Goal: Information Seeking & Learning: Learn about a topic

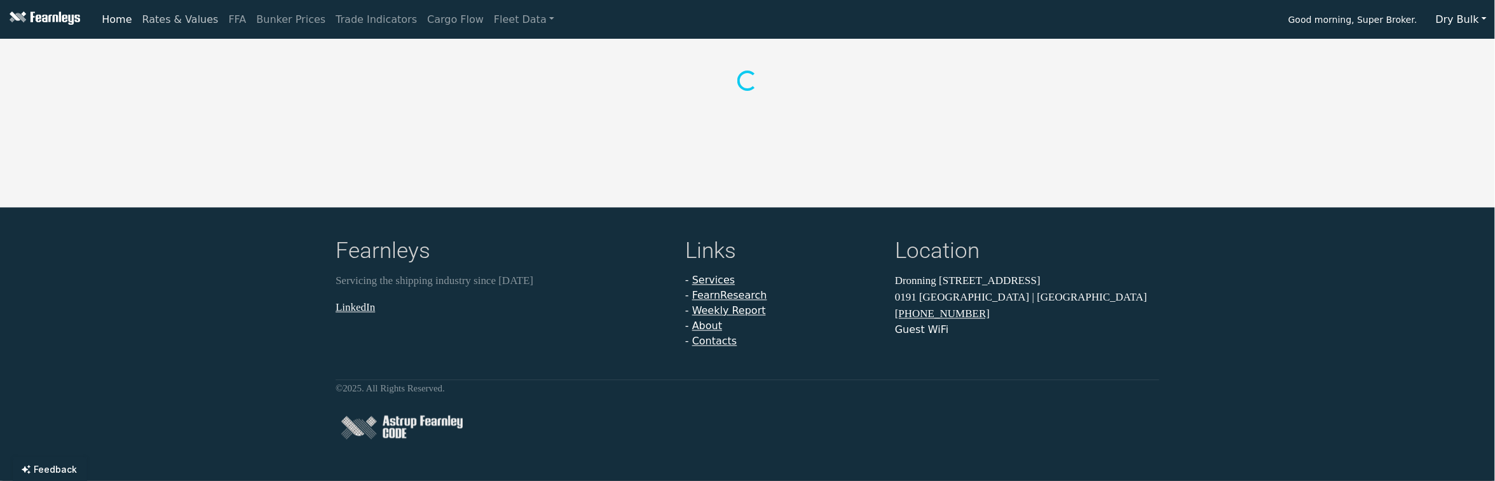
click at [179, 18] on link "Rates & Values" at bounding box center [180, 19] width 86 height 25
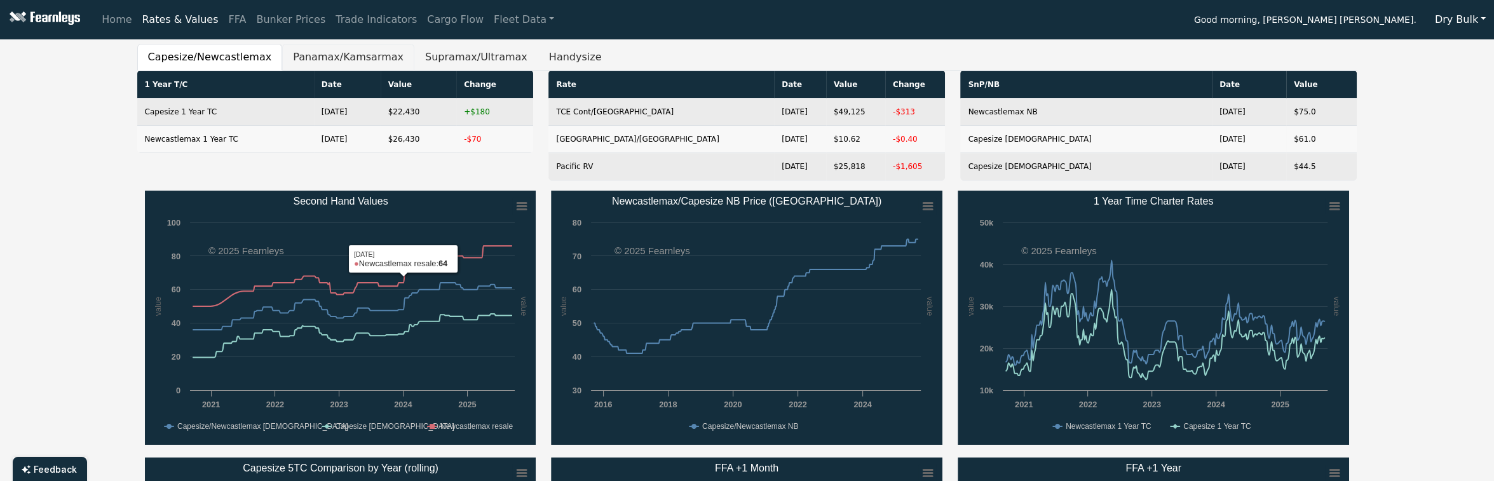
click at [310, 62] on button "Panamax/Kamsarmax" at bounding box center [348, 57] width 132 height 27
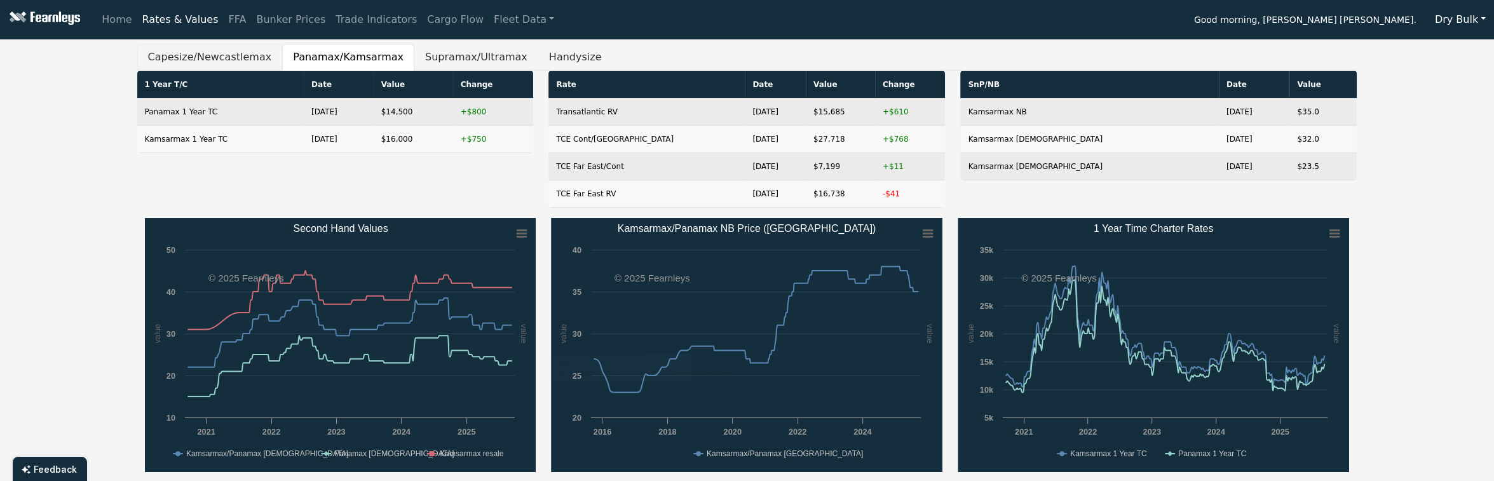
click at [203, 55] on button "Capesize/Newcastlemax" at bounding box center [210, 57] width 146 height 27
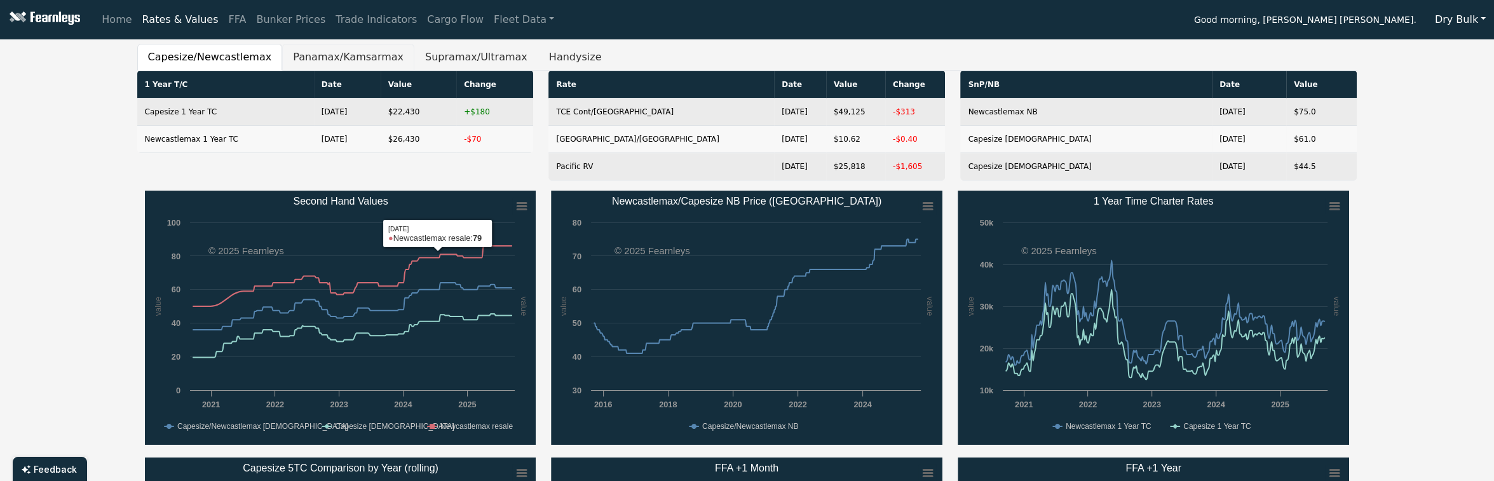
click at [296, 55] on button "Panamax/Kamsarmax" at bounding box center [348, 57] width 132 height 27
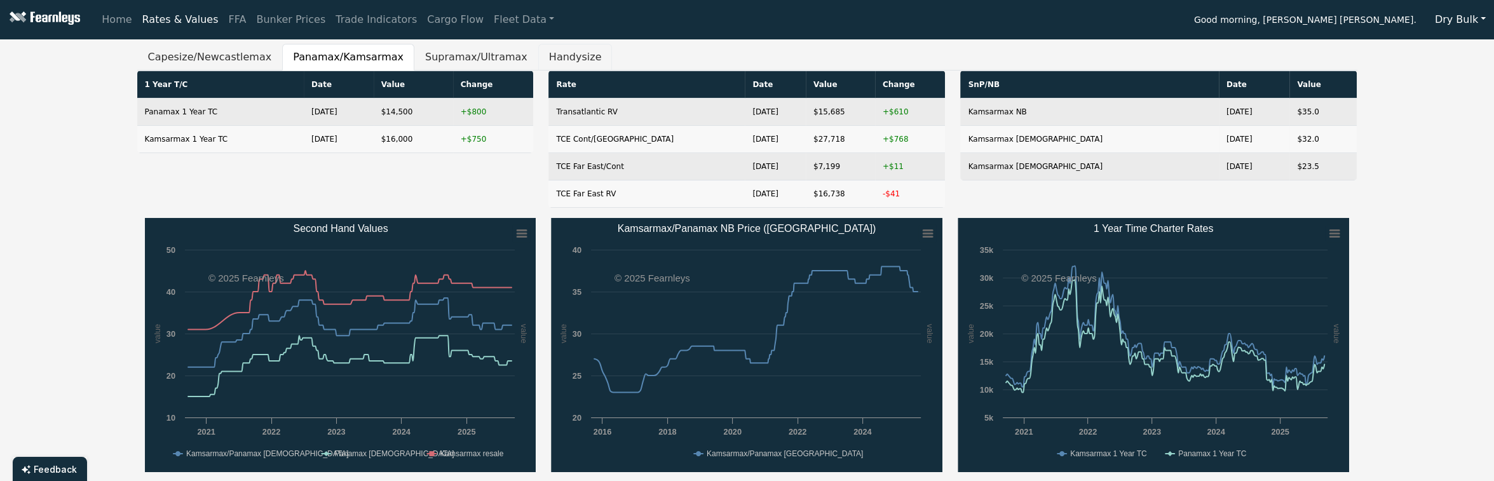
click at [538, 51] on button "Handysize" at bounding box center [575, 57] width 74 height 27
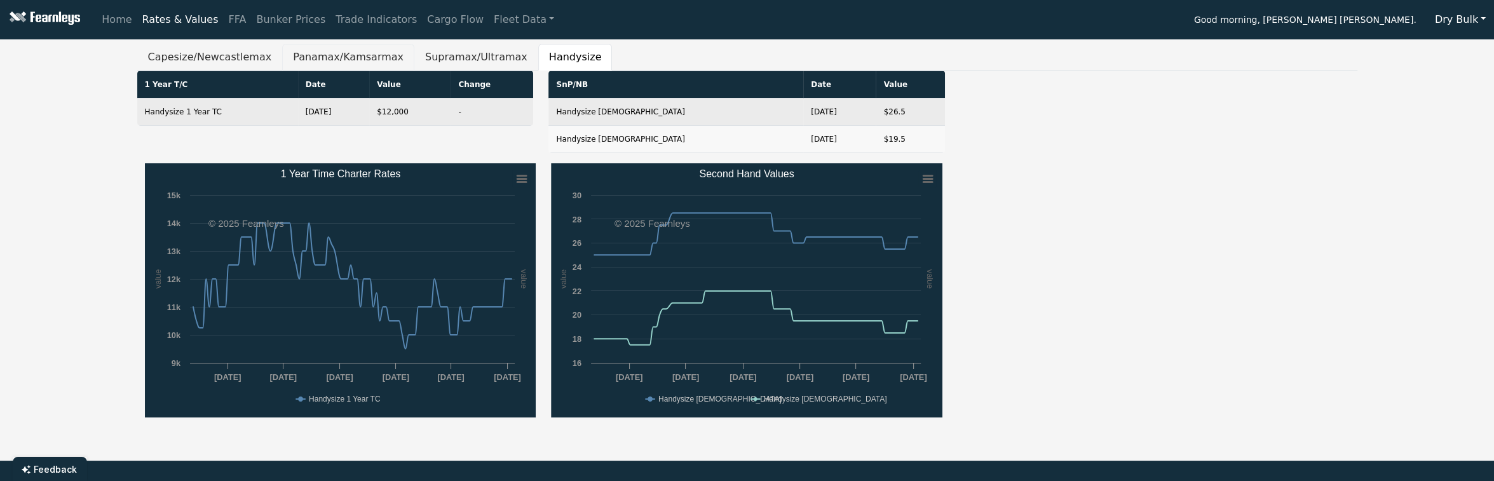
click at [316, 52] on button "Panamax/Kamsarmax" at bounding box center [348, 57] width 132 height 27
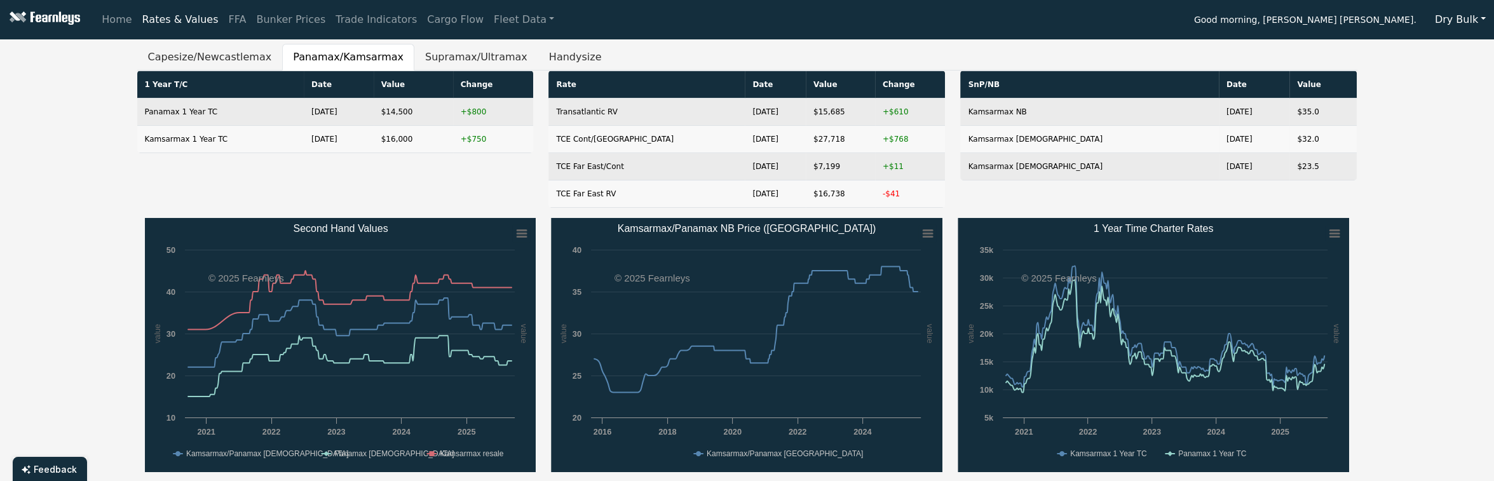
drag, startPoint x: 589, startPoint y: 464, endPoint x: 330, endPoint y: 184, distance: 380.5
click at [589, 464] on rect "Kamsarmax/Panamax NB Price (China)" at bounding box center [747, 345] width 392 height 254
click at [414, 56] on button "Supramax/Ultramax" at bounding box center [476, 57] width 124 height 27
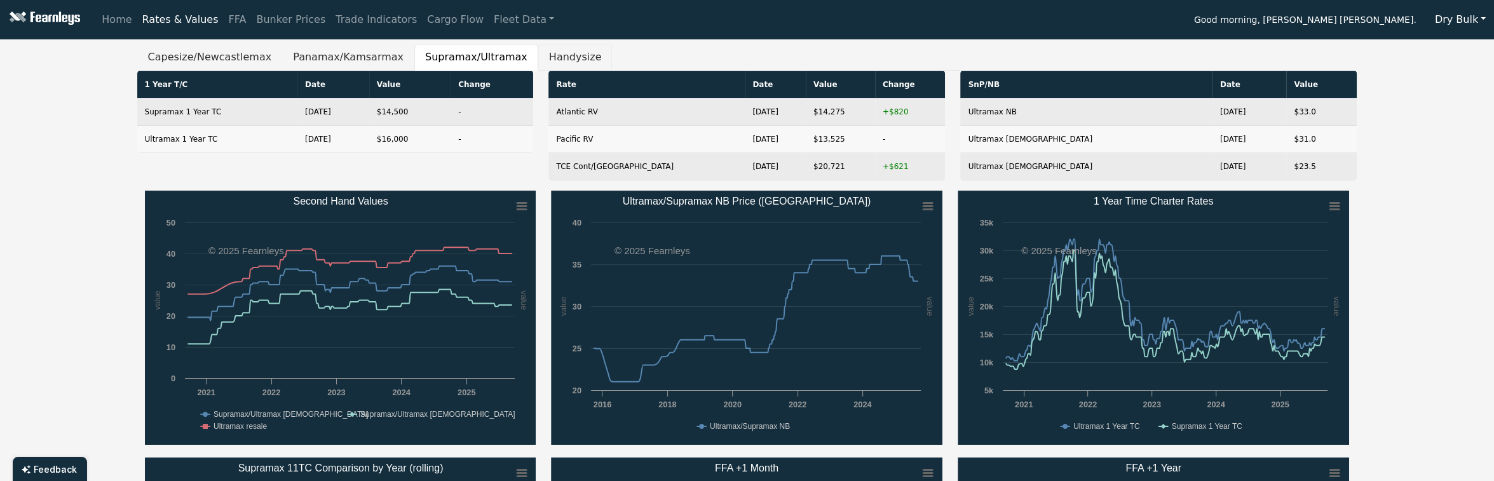
click at [538, 62] on button "Handysize" at bounding box center [575, 57] width 74 height 27
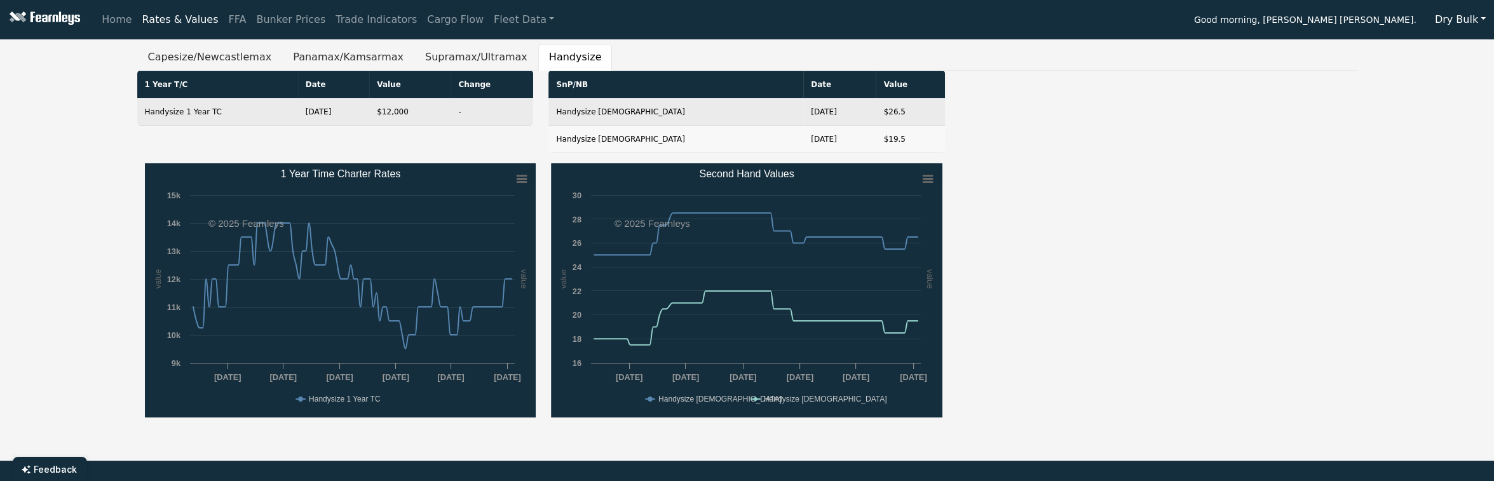
drag, startPoint x: 1412, startPoint y: 250, endPoint x: 1048, endPoint y: 271, distance: 364.8
click at [1412, 250] on div "Capesize/Newcastlemax Panamax/Kamsarmax Supramax/Ultramax Handysize 1 Year T/C …" at bounding box center [747, 237] width 1494 height 386
click at [414, 59] on button "Supramax/Ultramax" at bounding box center [476, 57] width 124 height 27
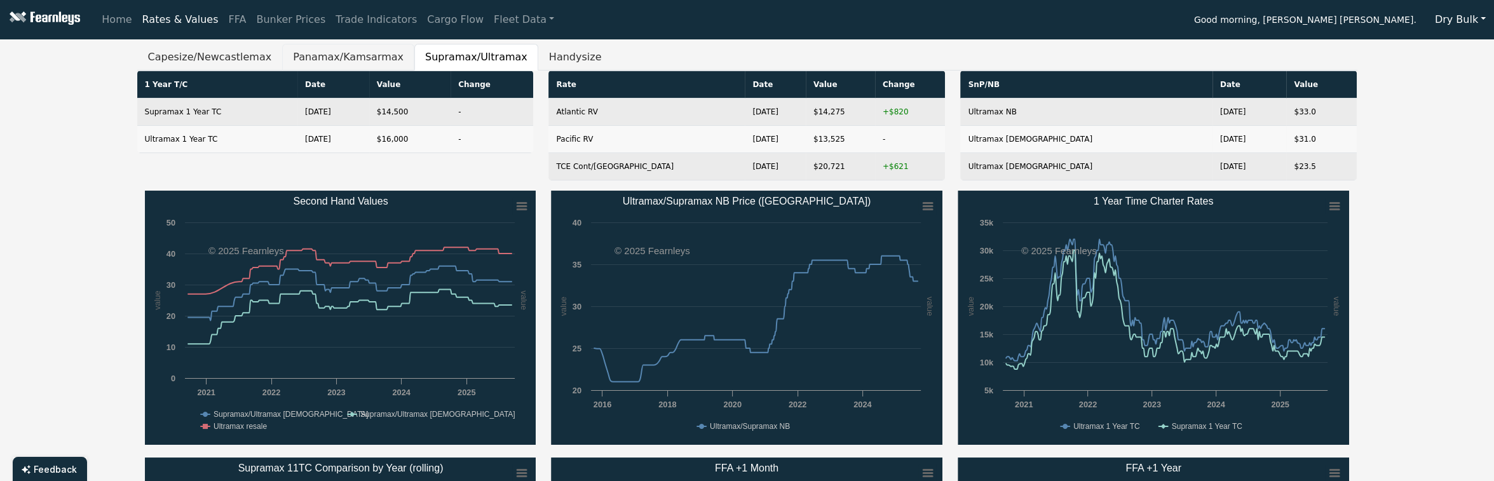
click at [282, 57] on button "Panamax/Kamsarmax" at bounding box center [348, 57] width 132 height 27
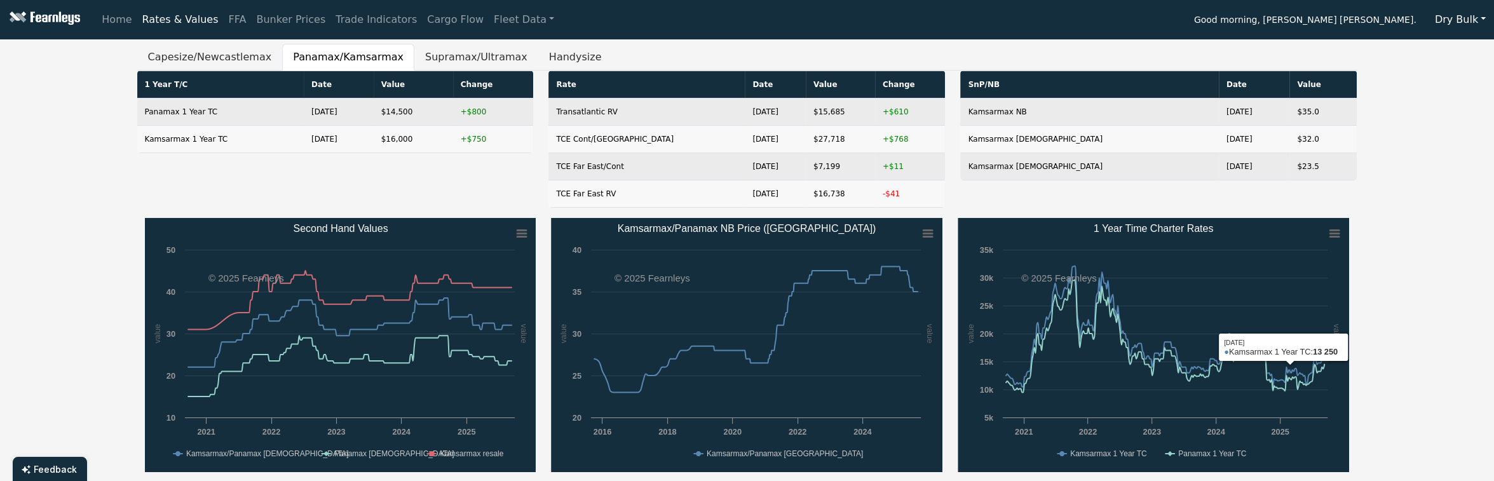
click at [538, 58] on button "Handysize" at bounding box center [575, 57] width 74 height 27
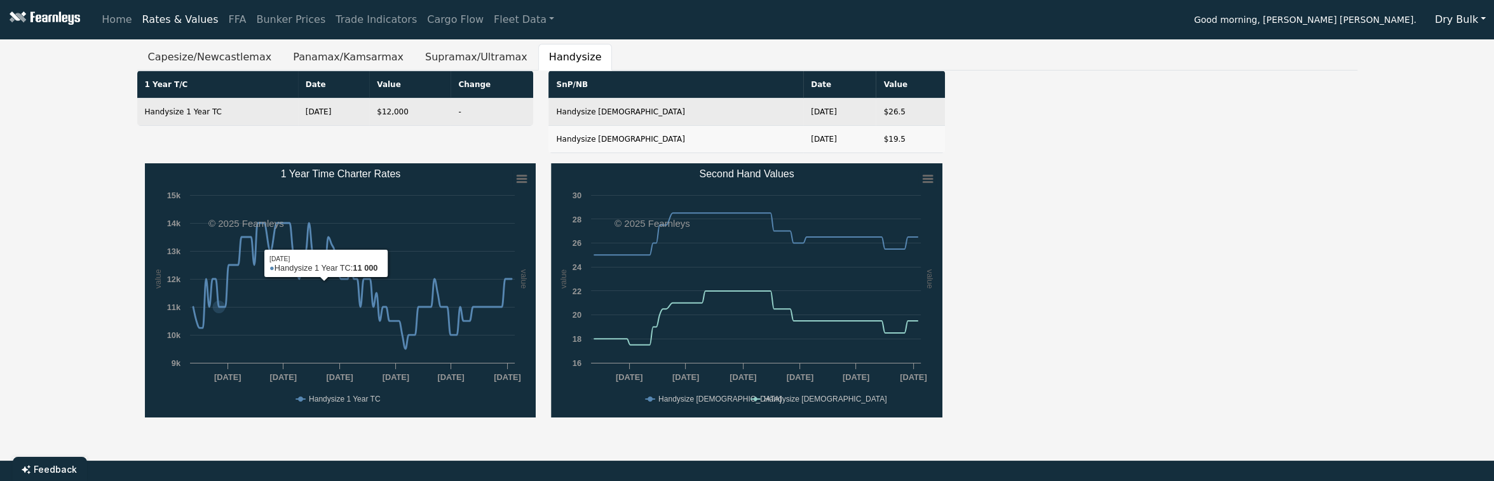
click at [3, 269] on div "Capesize/Newcastlemax Panamax/Kamsarmax Supramax/Ultramax Handysize 1 Year T/C …" at bounding box center [747, 237] width 1494 height 386
click at [219, 58] on button "Capesize/Newcastlemax" at bounding box center [210, 57] width 146 height 27
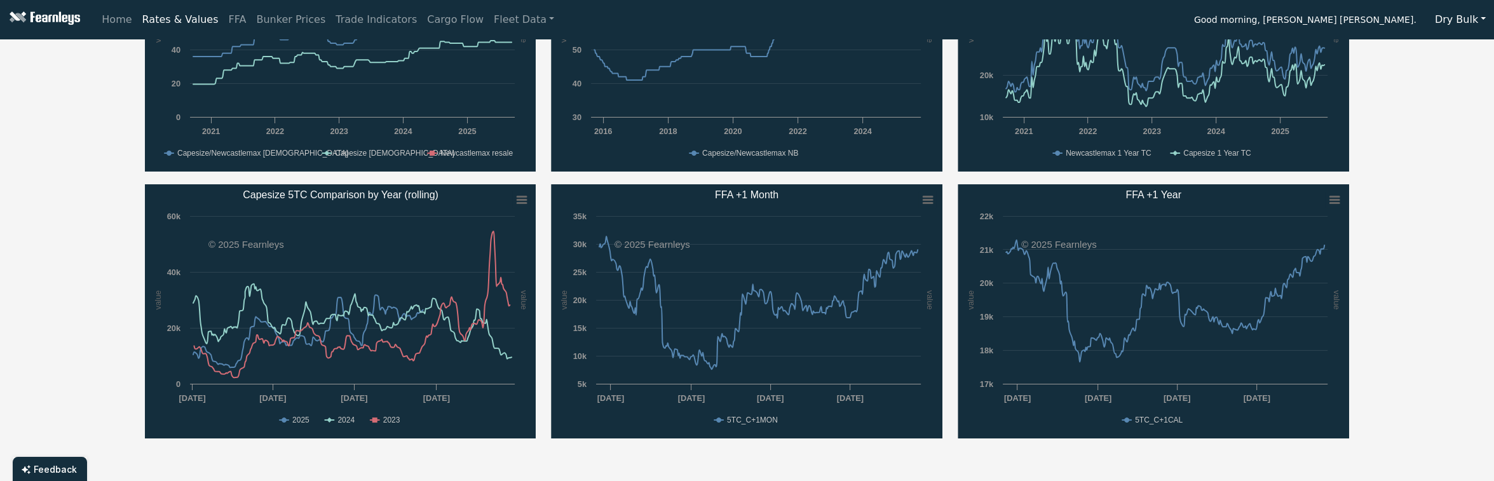
scroll to position [339, 0]
